Goal: Check status

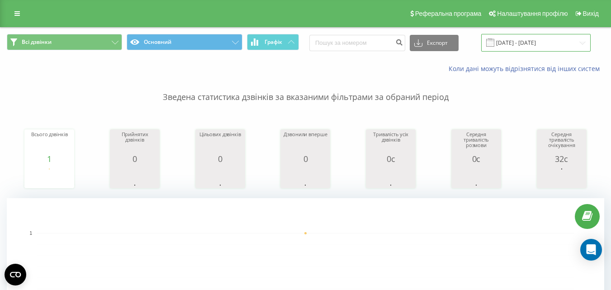
click at [559, 39] on input "[DATE] - [DATE]" at bounding box center [535, 43] width 109 height 18
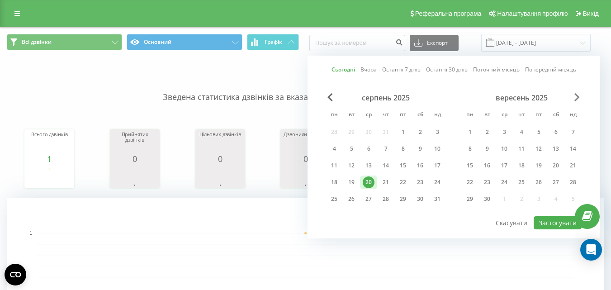
click at [577, 97] on span "Next Month" at bounding box center [576, 97] width 5 height 8
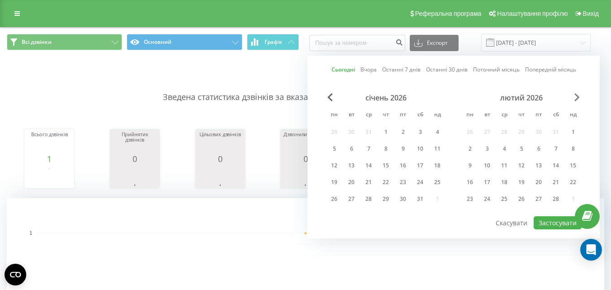
click at [577, 97] on span "Next Month" at bounding box center [576, 97] width 5 height 8
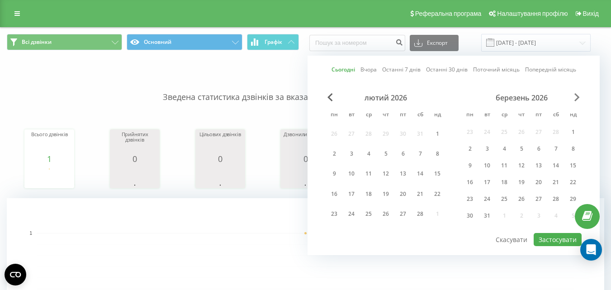
click at [577, 97] on span "Next Month" at bounding box center [576, 97] width 5 height 8
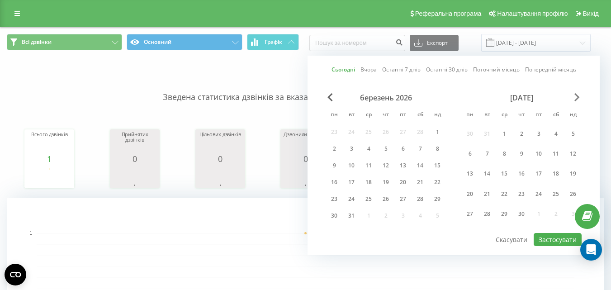
click at [577, 97] on span "Next Month" at bounding box center [576, 97] width 5 height 8
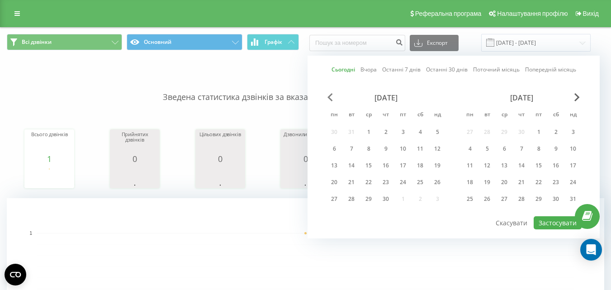
drag, startPoint x: 577, startPoint y: 97, endPoint x: 330, endPoint y: 99, distance: 247.0
click at [330, 99] on span "Previous Month" at bounding box center [329, 97] width 5 height 8
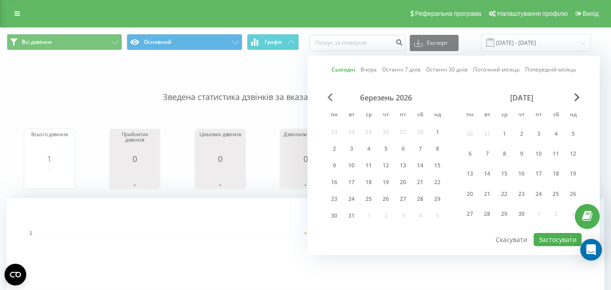
click at [331, 95] on span "Previous Month" at bounding box center [329, 97] width 5 height 8
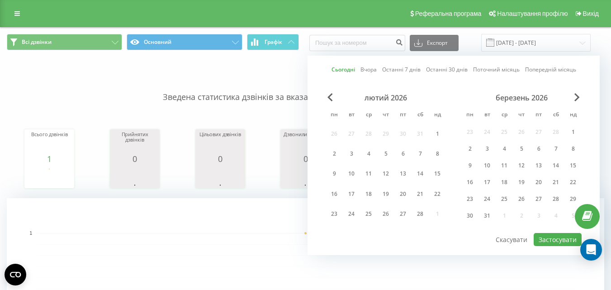
click at [346, 70] on link "Сьогодні" at bounding box center [344, 69] width 24 height 9
click at [330, 95] on span "Previous Month" at bounding box center [329, 97] width 5 height 8
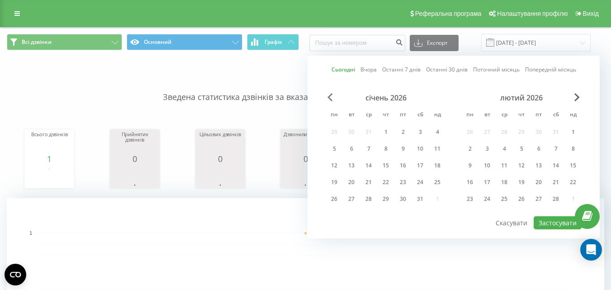
click at [330, 95] on span "Previous Month" at bounding box center [329, 97] width 5 height 8
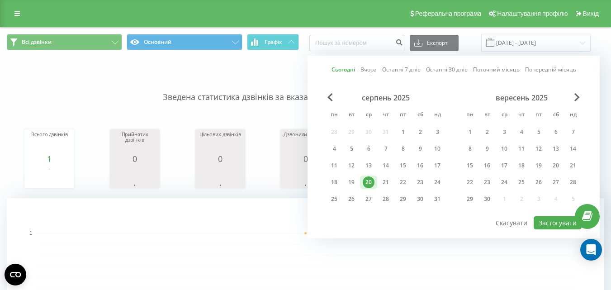
click at [368, 183] on div "20" at bounding box center [369, 182] width 12 height 12
click at [561, 220] on button "Застосувати" at bounding box center [558, 222] width 48 height 13
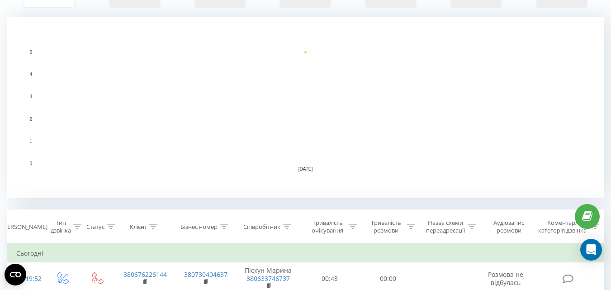
scroll to position [362, 0]
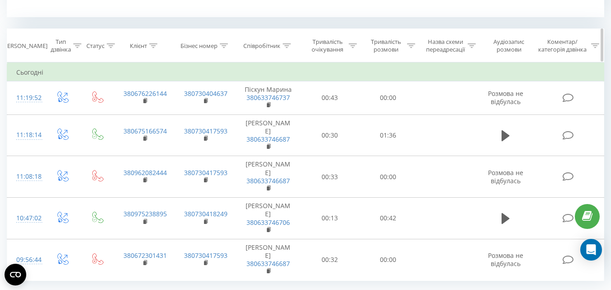
click at [256, 47] on div "Співробітник" at bounding box center [261, 46] width 37 height 8
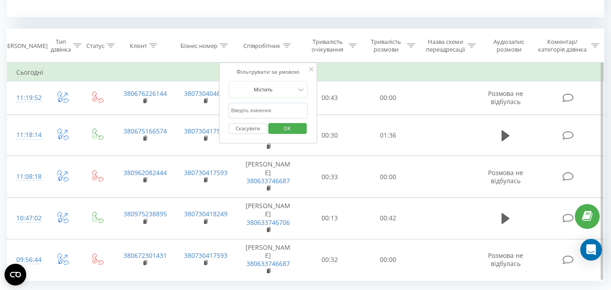
click at [256, 113] on input "text" at bounding box center [268, 111] width 80 height 16
type input "[PERSON_NAME]"
click at [278, 133] on span "OK" at bounding box center [287, 128] width 25 height 14
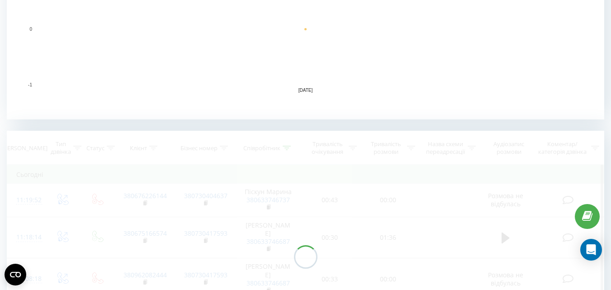
scroll to position [346, 0]
